Goal: Use online tool/utility: Utilize a website feature to perform a specific function

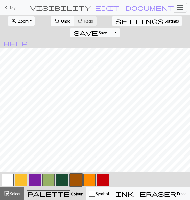
click at [20, 186] on button "button" at bounding box center [21, 180] width 12 height 12
click at [9, 186] on button "button" at bounding box center [8, 180] width 12 height 12
click at [73, 186] on button "button" at bounding box center [76, 180] width 12 height 12
click at [20, 186] on button "button" at bounding box center [21, 180] width 12 height 12
click at [72, 186] on button "button" at bounding box center [76, 180] width 12 height 12
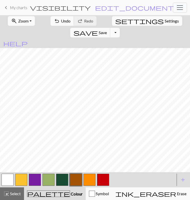
click at [13, 186] on button "button" at bounding box center [8, 180] width 12 height 12
click at [22, 186] on button "button" at bounding box center [21, 180] width 12 height 12
click at [99, 186] on button "button" at bounding box center [103, 180] width 12 height 12
click at [90, 186] on button "button" at bounding box center [89, 180] width 12 height 12
click at [62, 186] on button "button" at bounding box center [62, 180] width 12 height 12
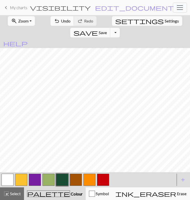
click at [20, 186] on button "button" at bounding box center [21, 180] width 12 height 12
click at [73, 186] on button "button" at bounding box center [76, 180] width 12 height 12
click at [62, 186] on button "button" at bounding box center [62, 180] width 12 height 12
click at [84, 23] on span "Redo" at bounding box center [88, 20] width 9 height 5
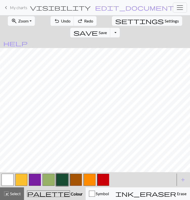
click at [84, 23] on span "Redo" at bounding box center [88, 20] width 9 height 5
click at [93, 10] on h2 "thick sweaty / Copy of actual thick yolk" at bounding box center [93, 7] width 0 height 5
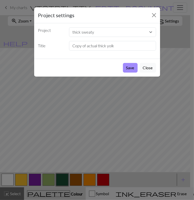
click at [172, 21] on div "Project settings Project thick sweaty even more autumny sweaty ooky spooky swea…" at bounding box center [97, 100] width 194 height 200
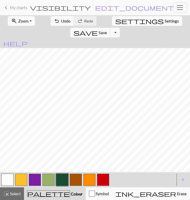
click at [74, 186] on button "button" at bounding box center [76, 180] width 12 height 12
click at [61, 23] on span "Undo" at bounding box center [66, 20] width 10 height 5
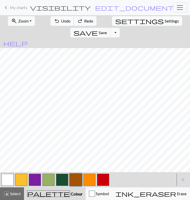
click at [61, 23] on span "Undo" at bounding box center [66, 20] width 10 height 5
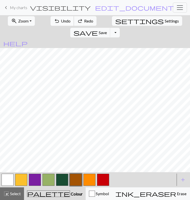
click at [61, 23] on span "Undo" at bounding box center [66, 20] width 10 height 5
click at [54, 25] on span "undo" at bounding box center [57, 20] width 6 height 7
click at [63, 186] on button "button" at bounding box center [62, 180] width 12 height 12
click at [61, 23] on span "Undo" at bounding box center [66, 20] width 10 height 5
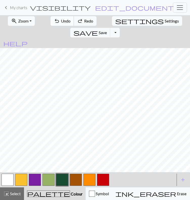
click at [61, 23] on span "Undo" at bounding box center [66, 20] width 10 height 5
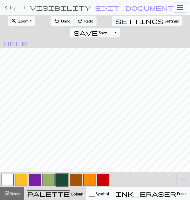
click at [61, 23] on span "Undo" at bounding box center [66, 20] width 10 height 5
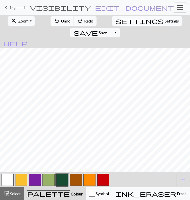
click at [61, 23] on span "Undo" at bounding box center [66, 20] width 10 height 5
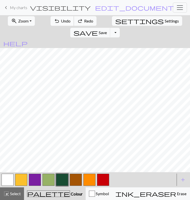
click at [61, 23] on span "Undo" at bounding box center [66, 20] width 10 height 5
click at [20, 186] on button "button" at bounding box center [21, 180] width 12 height 12
click at [77, 186] on button "button" at bounding box center [76, 180] width 12 height 12
click at [67, 186] on button "button" at bounding box center [62, 180] width 12 height 12
click at [25, 186] on button "button" at bounding box center [21, 180] width 12 height 12
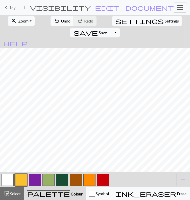
click at [33, 186] on button "button" at bounding box center [35, 180] width 12 height 12
click at [6, 186] on button "button" at bounding box center [8, 180] width 12 height 12
click at [75, 186] on button "button" at bounding box center [76, 180] width 12 height 12
click at [85, 186] on button "button" at bounding box center [89, 180] width 12 height 12
click at [76, 186] on button "button" at bounding box center [76, 180] width 12 height 12
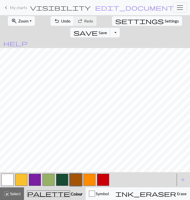
click at [66, 186] on button "button" at bounding box center [62, 180] width 12 height 12
click at [61, 23] on span "Undo" at bounding box center [66, 20] width 10 height 5
click at [56, 26] on button "undo Undo Undo" at bounding box center [63, 21] width 24 height 10
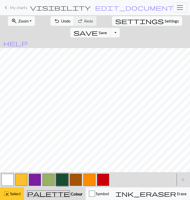
click at [13, 192] on span "Select" at bounding box center [14, 193] width 11 height 5
click at [61, 23] on span "Undo" at bounding box center [66, 20] width 10 height 5
click at [107, 184] on button "button" at bounding box center [103, 180] width 12 height 12
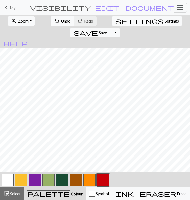
click at [62, 178] on button "button" at bounding box center [62, 180] width 12 height 12
click at [78, 183] on button "button" at bounding box center [76, 180] width 12 height 12
click at [19, 181] on button "button" at bounding box center [21, 180] width 12 height 12
click at [60, 182] on button "button" at bounding box center [62, 180] width 12 height 12
click at [61, 18] on span "Undo" at bounding box center [66, 20] width 10 height 5
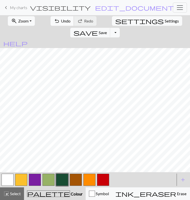
click at [62, 22] on span "Undo" at bounding box center [66, 20] width 10 height 5
click at [54, 22] on span "undo" at bounding box center [57, 20] width 6 height 7
click at [55, 18] on button "undo Undo Undo" at bounding box center [63, 21] width 24 height 10
click at [61, 22] on span "Undo" at bounding box center [66, 20] width 10 height 5
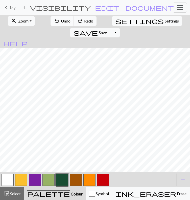
click at [61, 22] on span "Undo" at bounding box center [66, 20] width 10 height 5
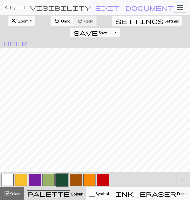
click at [56, 24] on button "undo Undo Undo" at bounding box center [63, 21] width 24 height 10
click at [76, 179] on button "button" at bounding box center [76, 180] width 12 height 12
click at [63, 177] on button "button" at bounding box center [62, 180] width 12 height 12
click at [35, 178] on button "button" at bounding box center [35, 180] width 12 height 12
click at [22, 182] on button "button" at bounding box center [21, 180] width 12 height 12
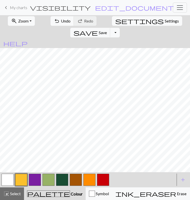
click at [35, 179] on button "button" at bounding box center [35, 180] width 12 height 12
click at [75, 181] on button "button" at bounding box center [76, 180] width 12 height 12
click at [66, 181] on button "button" at bounding box center [62, 180] width 12 height 12
click at [61, 23] on span "Undo" at bounding box center [66, 20] width 10 height 5
click at [84, 24] on button "redo Redo Redo" at bounding box center [85, 21] width 23 height 10
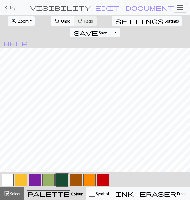
click at [78, 180] on button "button" at bounding box center [76, 180] width 12 height 12
click at [102, 180] on button "button" at bounding box center [103, 180] width 12 height 12
click at [76, 179] on button "button" at bounding box center [76, 180] width 12 height 12
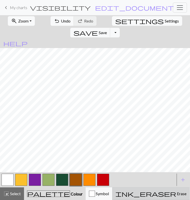
click at [129, 198] on button "ink_eraser Erase Erase" at bounding box center [151, 193] width 78 height 13
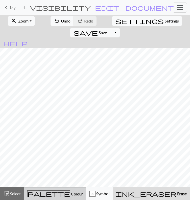
click at [40, 197] on span "palette" at bounding box center [49, 193] width 42 height 7
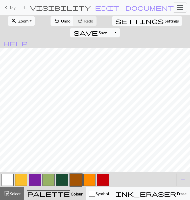
click at [65, 179] on button "button" at bounding box center [62, 180] width 12 height 12
click at [25, 183] on button "button" at bounding box center [21, 180] width 12 height 12
click at [73, 179] on button "button" at bounding box center [76, 180] width 12 height 12
click at [38, 179] on button "button" at bounding box center [35, 180] width 12 height 12
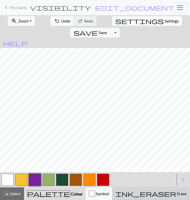
click at [124, 192] on span "ink_eraser" at bounding box center [146, 193] width 61 height 7
